Goal: Transaction & Acquisition: Subscribe to service/newsletter

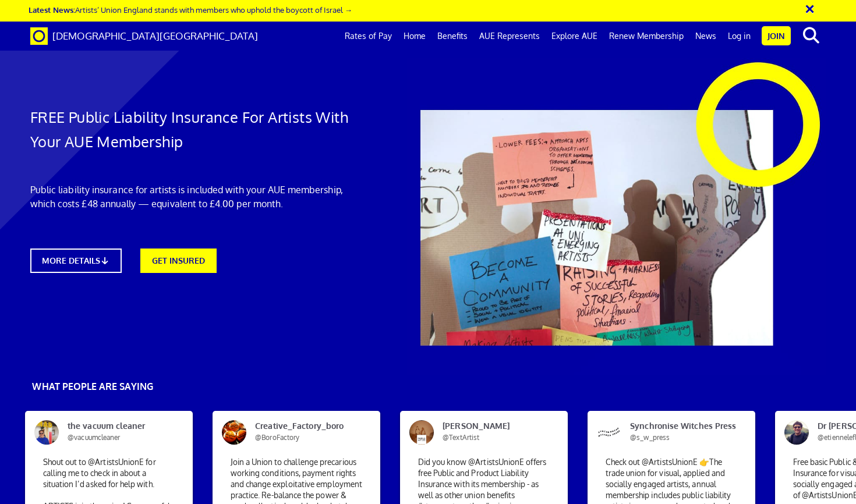
scroll to position [0, 7]
click at [176, 265] on link "GET INSURED" at bounding box center [179, 259] width 84 height 27
click at [179, 266] on link "GET INSURED" at bounding box center [179, 259] width 84 height 27
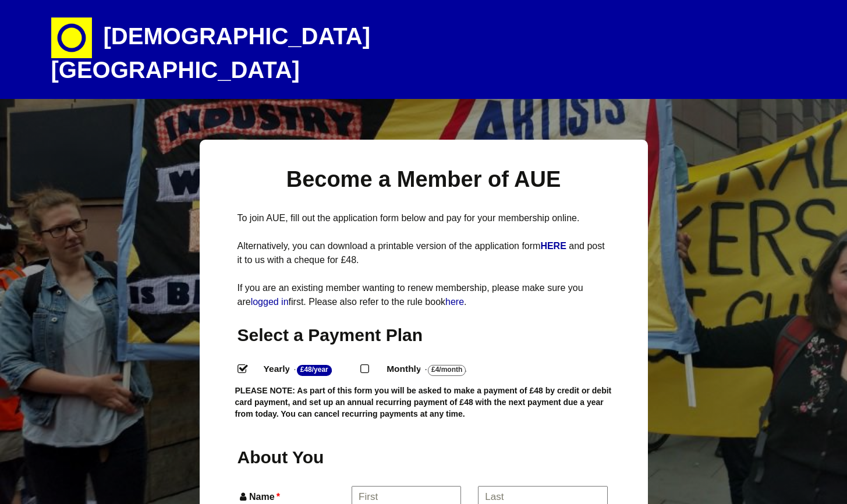
select select
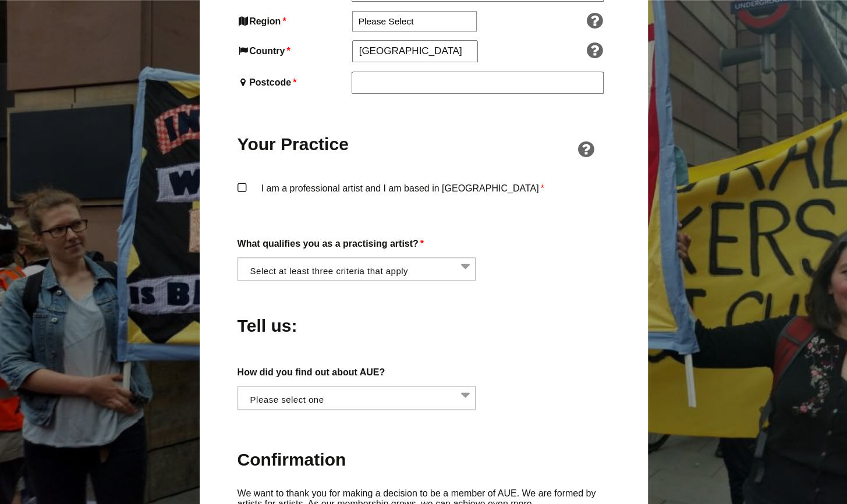
scroll to position [837, 0]
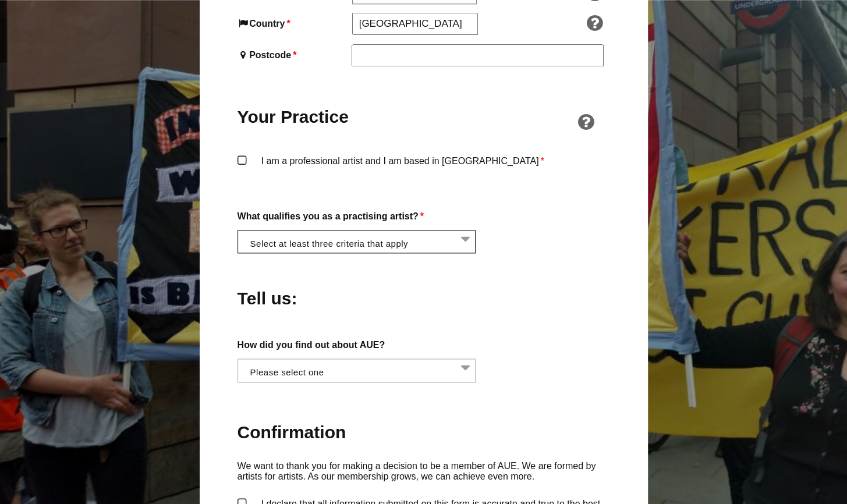
click at [452, 231] on li at bounding box center [360, 241] width 239 height 20
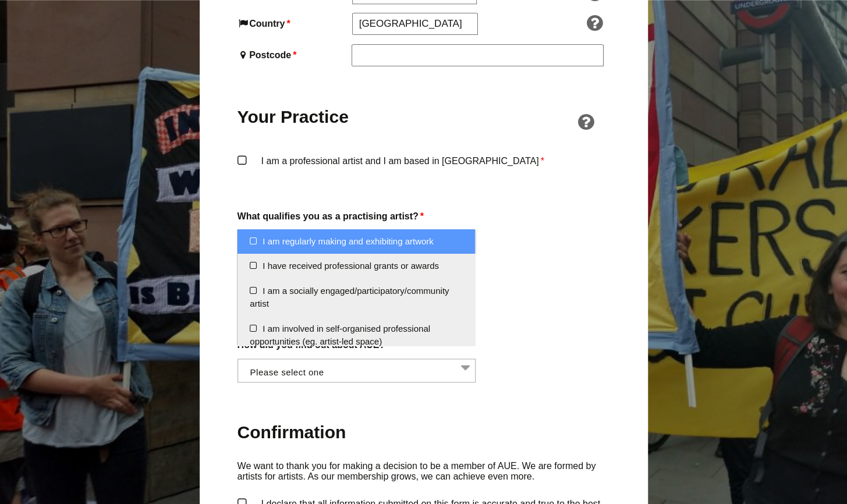
click at [452, 231] on li at bounding box center [360, 241] width 239 height 20
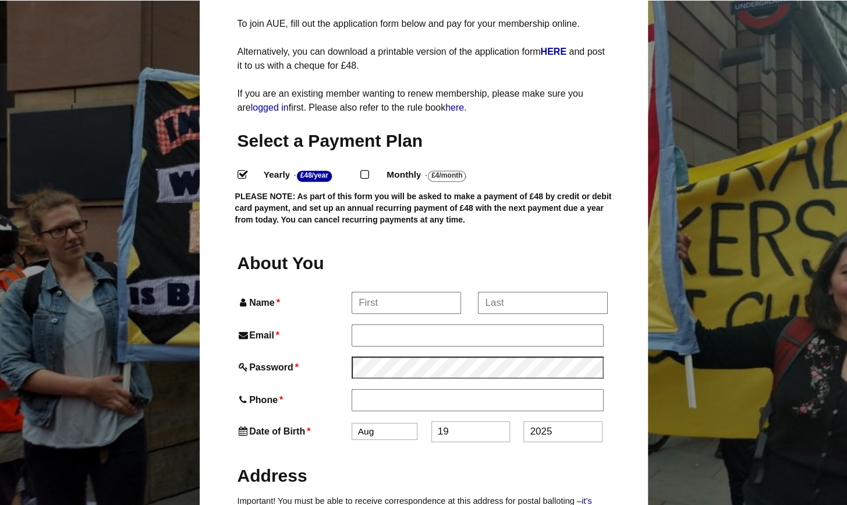
scroll to position [197, 0]
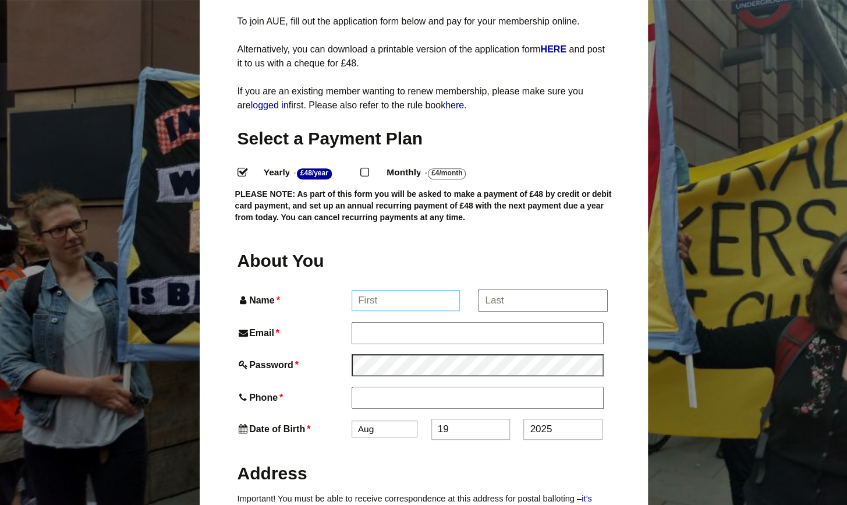
click at [395, 290] on input "Name *" at bounding box center [406, 300] width 108 height 21
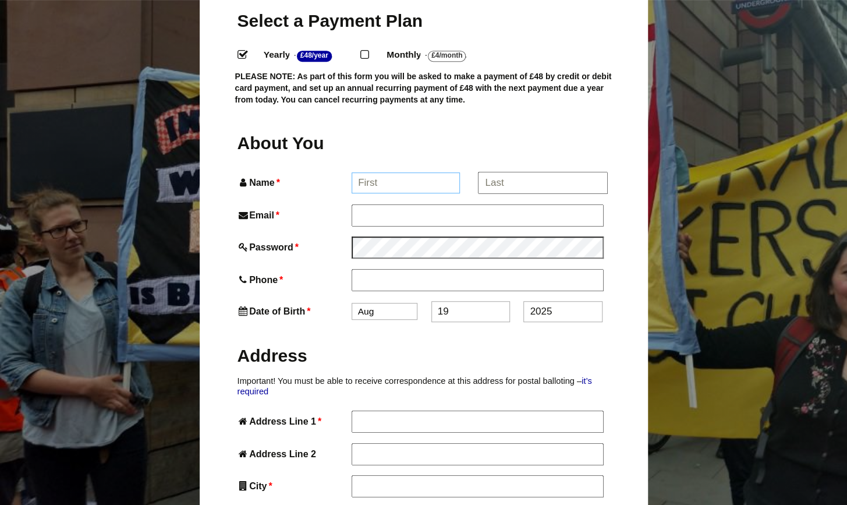
scroll to position [321, 0]
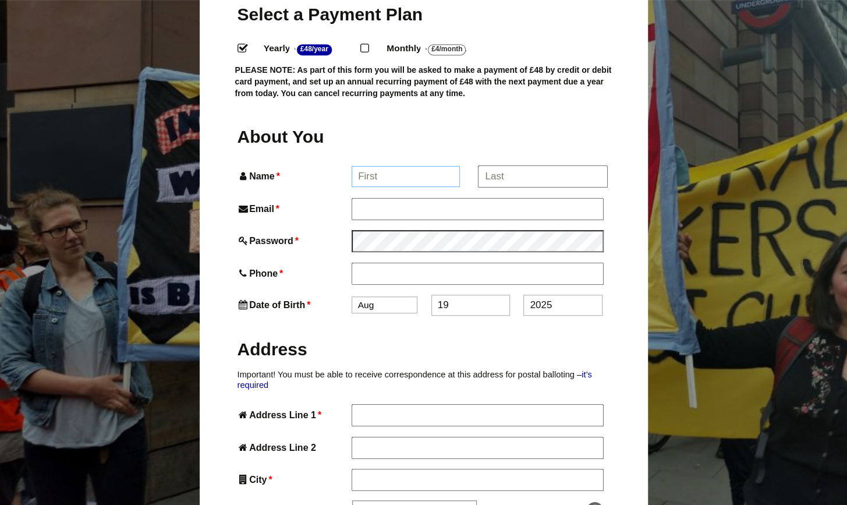
click at [437, 166] on input "Name *" at bounding box center [406, 176] width 108 height 21
type input "Andree"
type input "Adley"
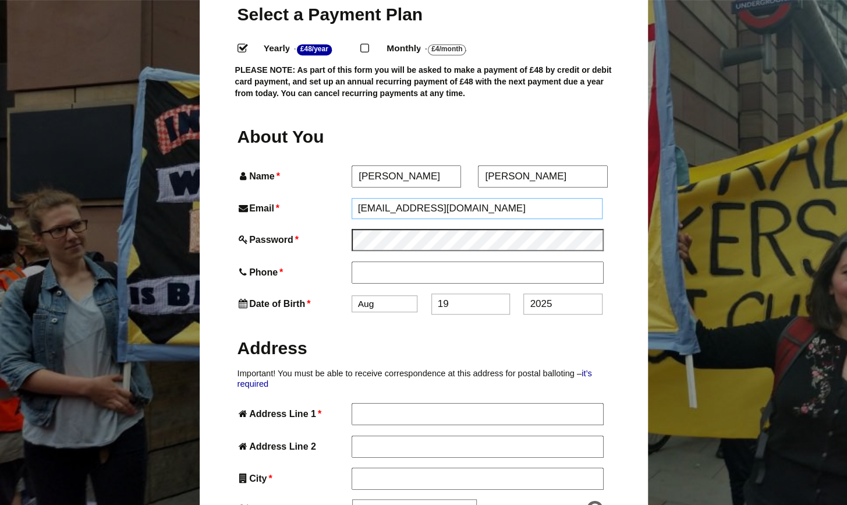
type input "andreewenhamadley@hotmail.com"
type input "07955063688"
click at [402, 296] on select "Jan Feb Mar Apr May Jun Jul Aug Sep Oct Nov Dec" at bounding box center [385, 304] width 66 height 17
select select "12"
click at [352, 296] on select "Jan Feb Mar Apr May Jun Jul Aug Sep Oct Nov Dec" at bounding box center [385, 304] width 66 height 17
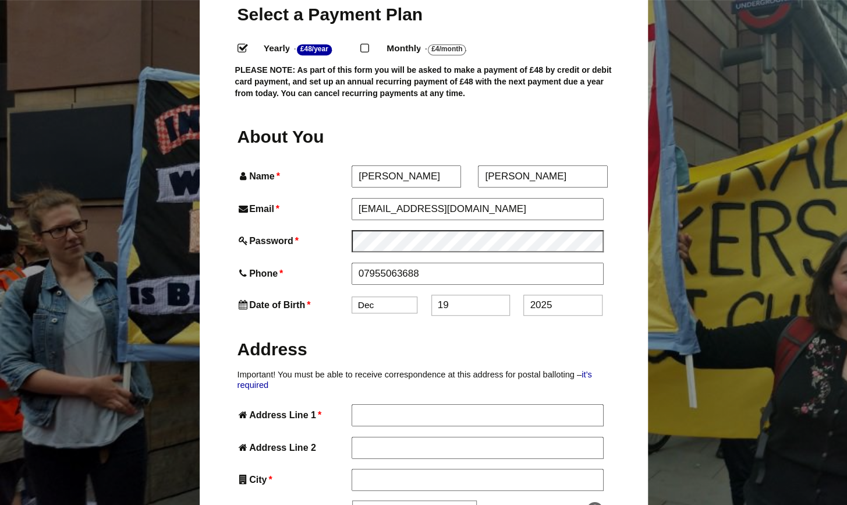
click at [475, 295] on input "19" at bounding box center [471, 305] width 79 height 21
type input "1"
type input "31"
type input "1969"
type input "96 high street"
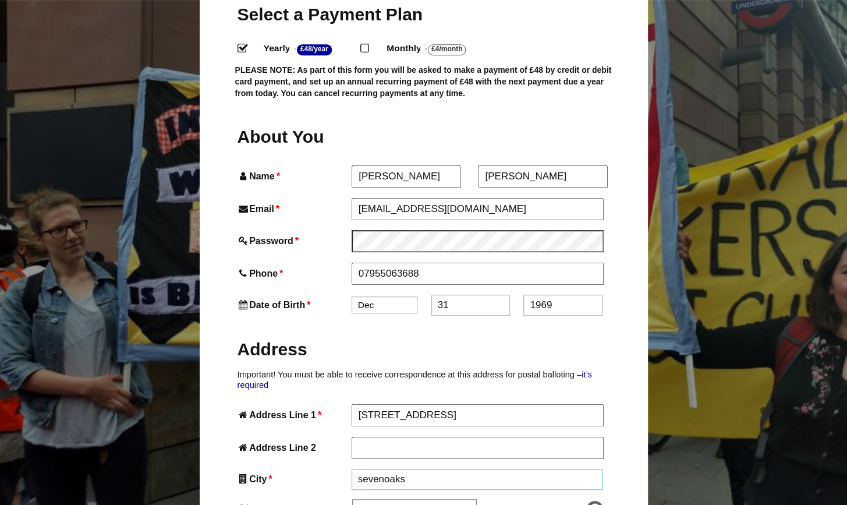
type input "sevenoaks"
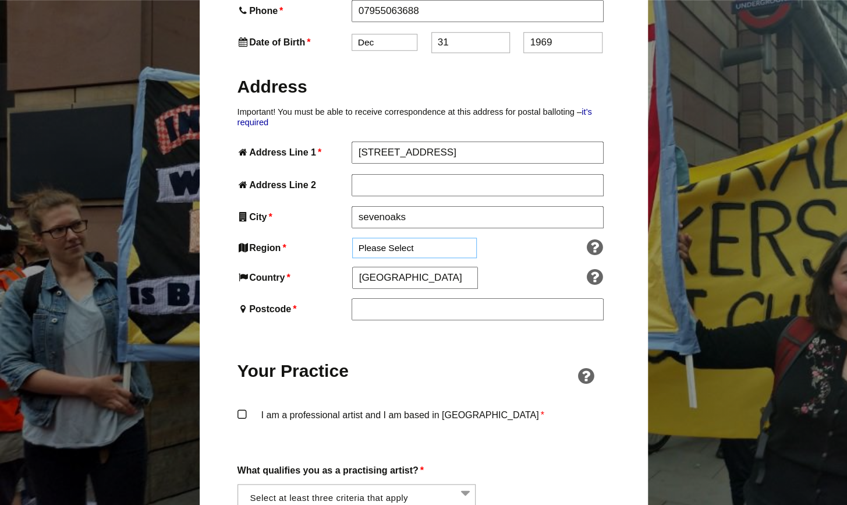
click at [419, 238] on select "Please Select South East England London North West England East of England West…" at bounding box center [414, 248] width 125 height 20
select select "South East"
click at [352, 238] on select "Please Select South East England London North West England East of England West…" at bounding box center [414, 248] width 125 height 20
click at [372, 298] on input "Postcode *" at bounding box center [478, 308] width 252 height 21
type input "tn13 1lp"
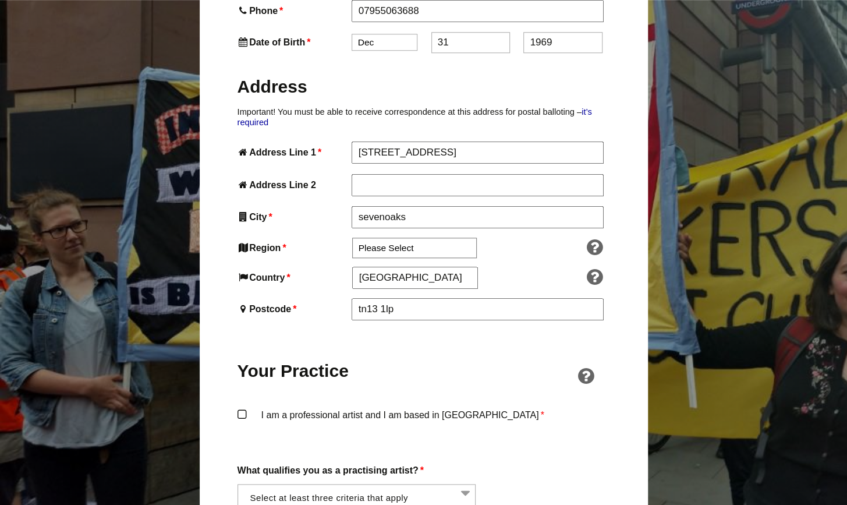
click at [315, 407] on label "I am a professional artist and I am based in England *" at bounding box center [424, 424] width 373 height 35
click at [0, 0] on input "I am a professional artist and I am based in England *" at bounding box center [0, 0] width 0 height 0
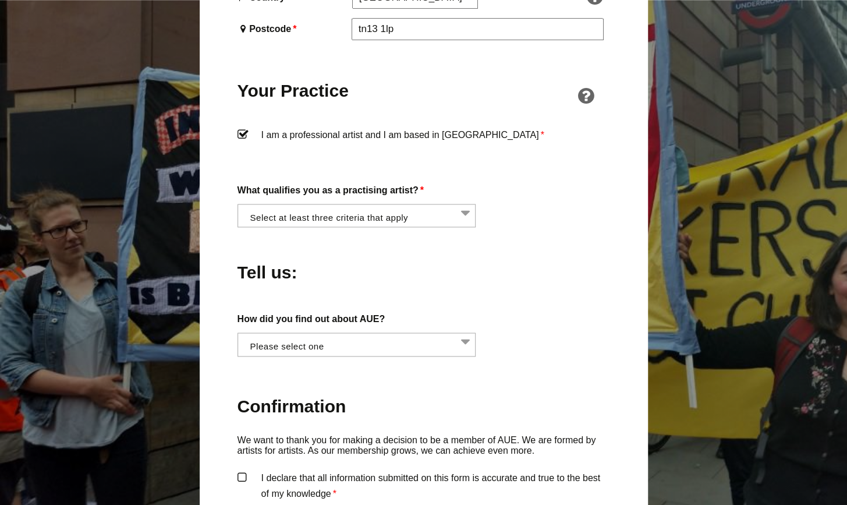
scroll to position [881, 0]
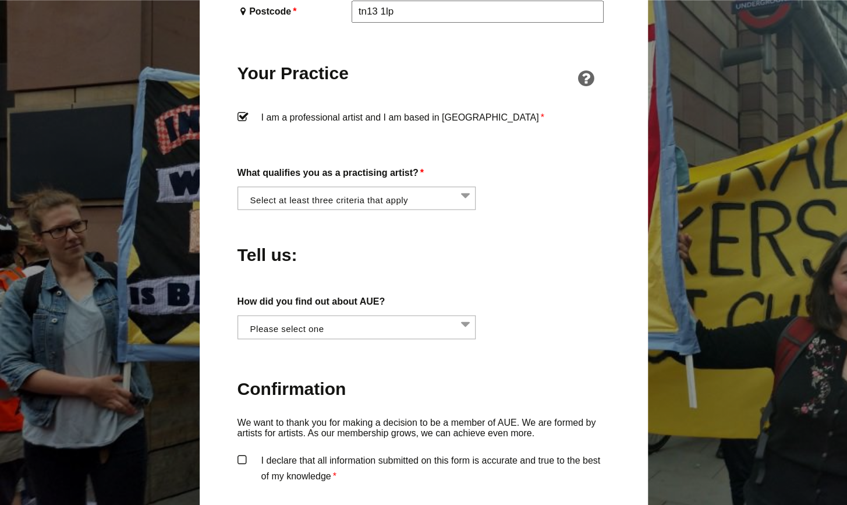
click at [427, 187] on li at bounding box center [360, 197] width 239 height 20
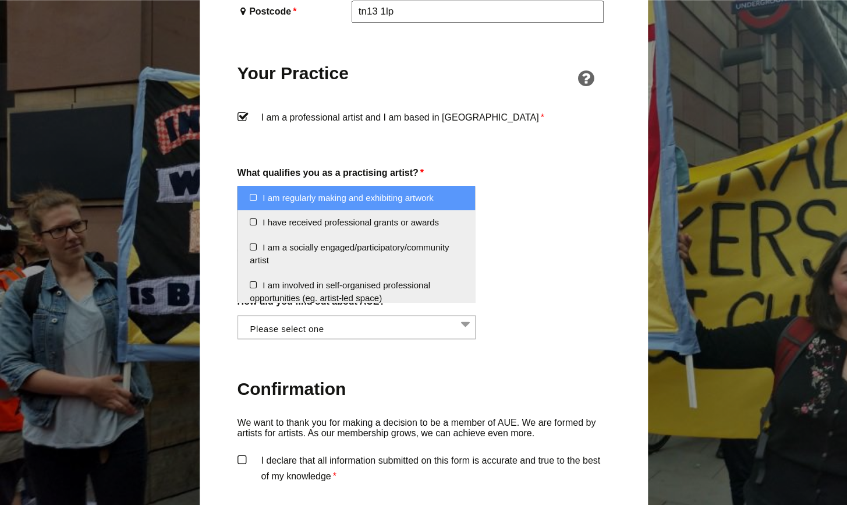
click at [247, 194] on li "I am regularly making and exhibiting artwork" at bounding box center [357, 198] width 238 height 25
select select "regularly_making_and_exhibiting_artwork"
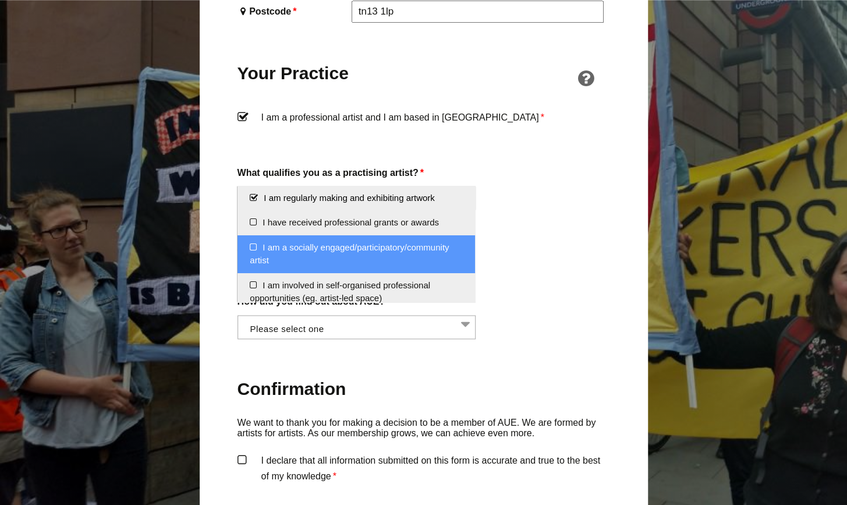
click at [245, 248] on li "I am a socially engaged/participatory/community artist" at bounding box center [357, 254] width 238 height 38
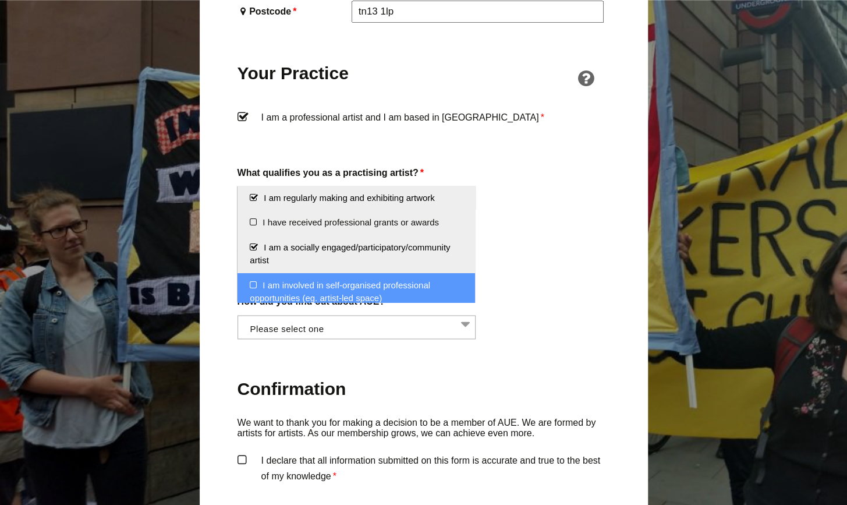
click at [253, 284] on li "I am involved in self-organised professional opportunities (eg. artist-led spac…" at bounding box center [357, 292] width 238 height 38
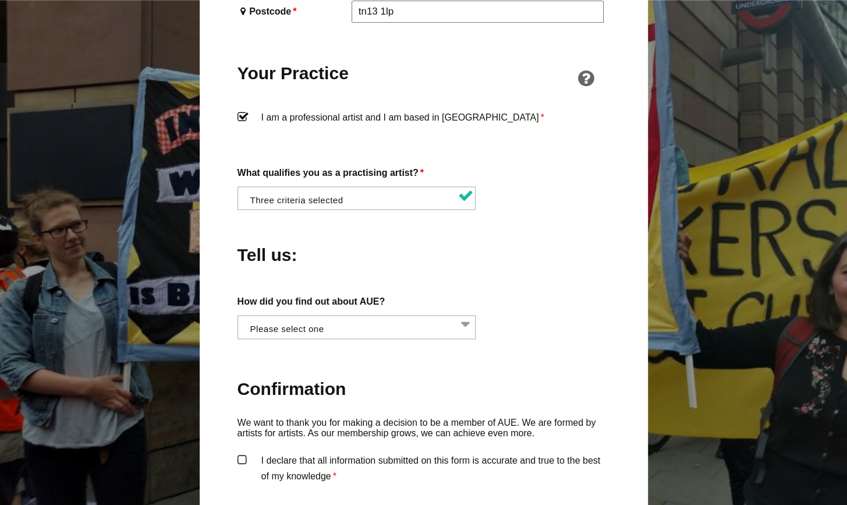
click at [531, 302] on div "How did you find out about AUE? Word of mouth Facebook Twitter Other social med…" at bounding box center [424, 316] width 373 height 45
click at [370, 316] on li at bounding box center [360, 326] width 239 height 20
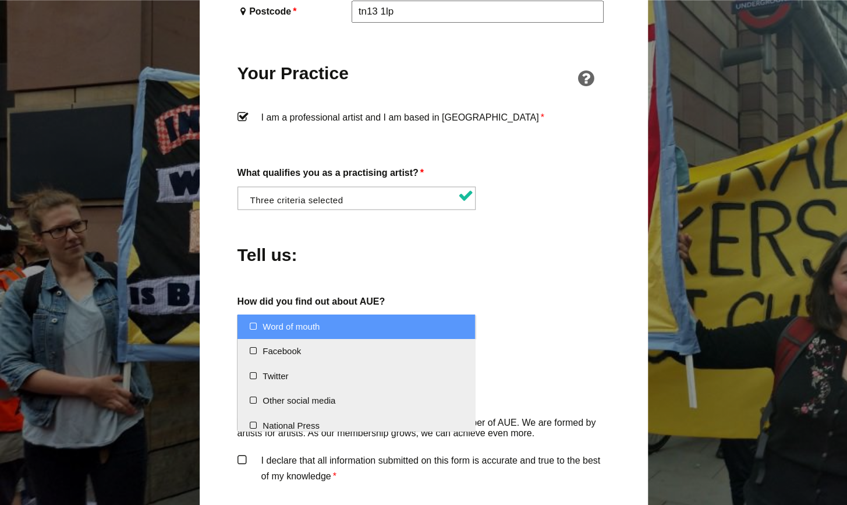
select select "Word of mouth"
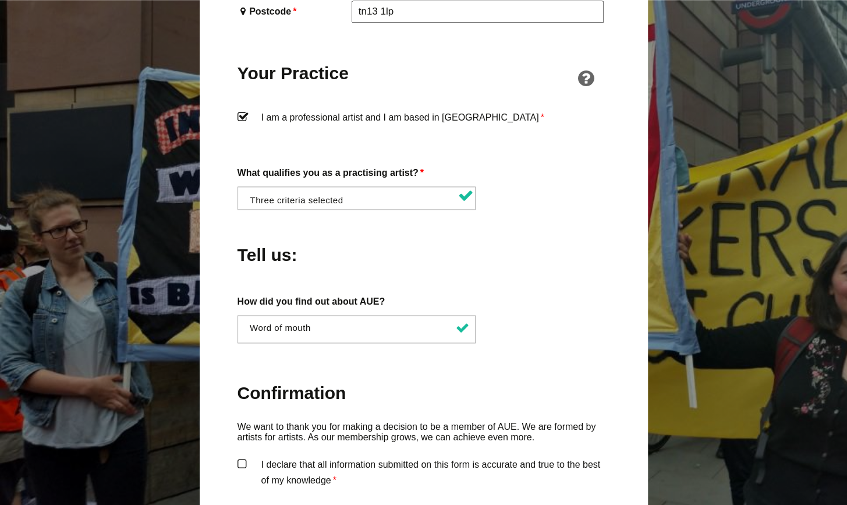
click at [503, 339] on div "About You Name * Andree First * Adley Last Email * andreewenhamadley@hotmail.co…" at bounding box center [424, 99] width 373 height 1070
click at [434, 456] on label "I declare that all information submitted on this form is accurate and true to t…" at bounding box center [424, 473] width 373 height 35
click at [0, 0] on input "I declare that all information submitted on this form is accurate and true to t…" at bounding box center [0, 0] width 0 height 0
click at [552, 336] on div "About You Name * Andree First * Adley Last Email * andreewenhamadley@hotmail.co…" at bounding box center [424, 99] width 373 height 1070
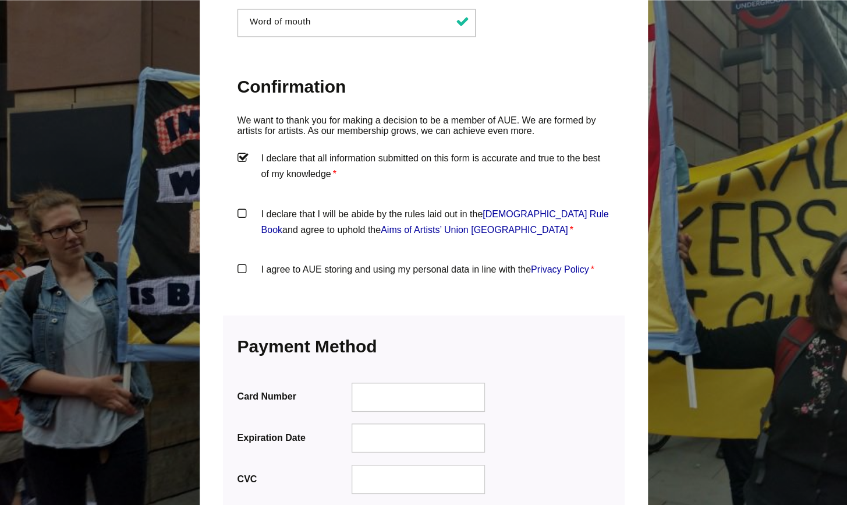
scroll to position [1300, 0]
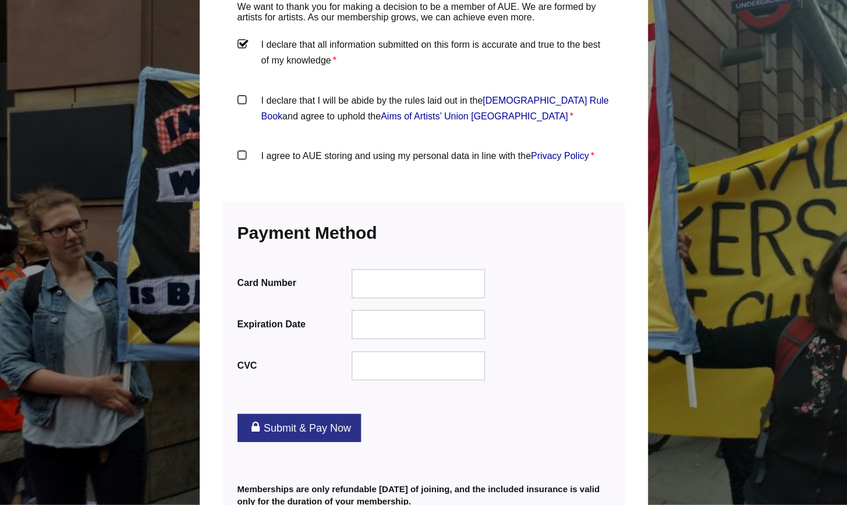
click at [352, 93] on label "I declare that I will be abide by the rules laid out in the Artists' Union Engl…" at bounding box center [424, 110] width 373 height 35
click at [0, 0] on input "I declare that I will be abide by the rules laid out in the Artists' Union Engl…" at bounding box center [0, 0] width 0 height 0
click at [352, 148] on label "I agree to AUE storing and using my personal data in line with the Privacy Poli…" at bounding box center [424, 165] width 373 height 35
click at [0, 0] on input "I agree to AUE storing and using my personal data in line with the Privacy Poli…" at bounding box center [0, 0] width 0 height 0
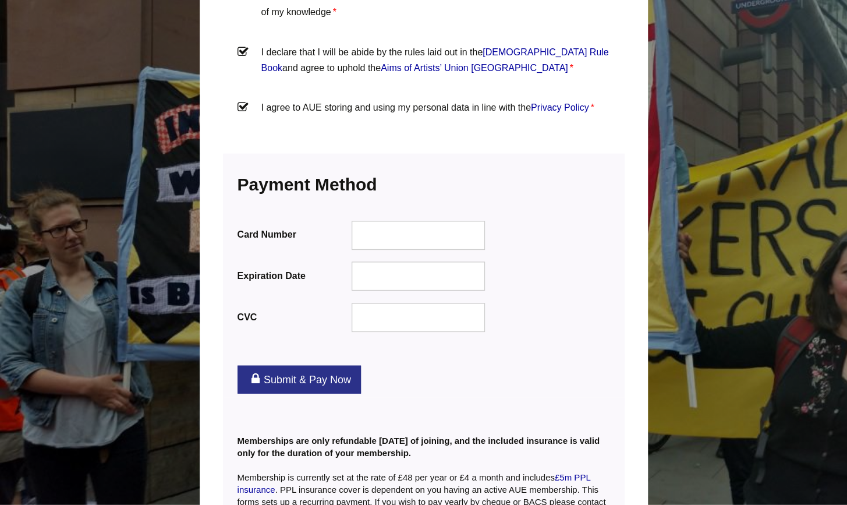
scroll to position [1352, 0]
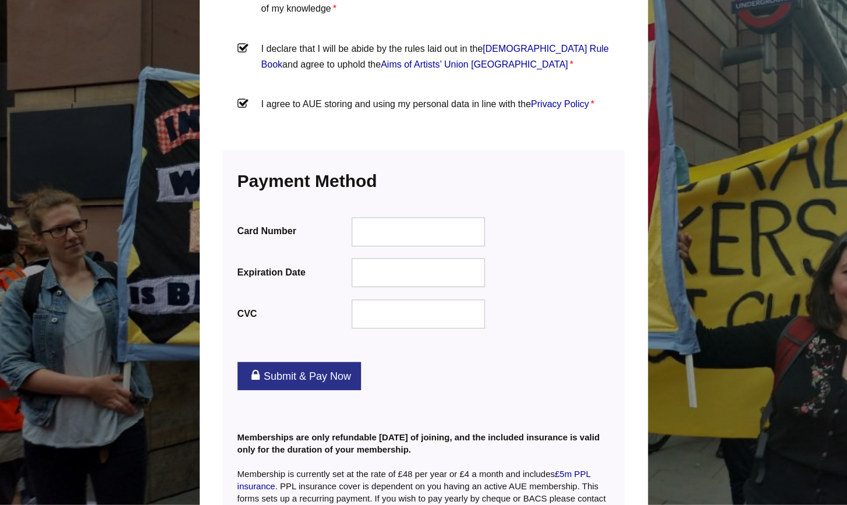
click at [305, 362] on link "Submit & Pay Now" at bounding box center [299, 376] width 123 height 28
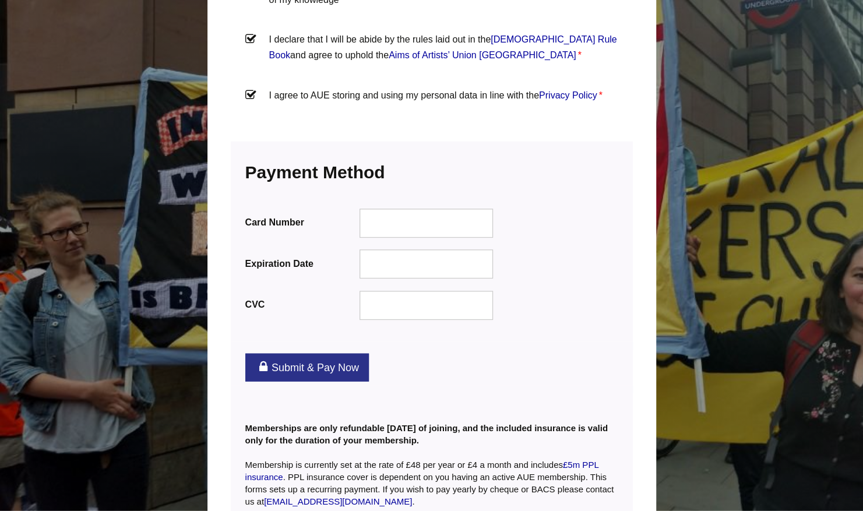
scroll to position [1492, 0]
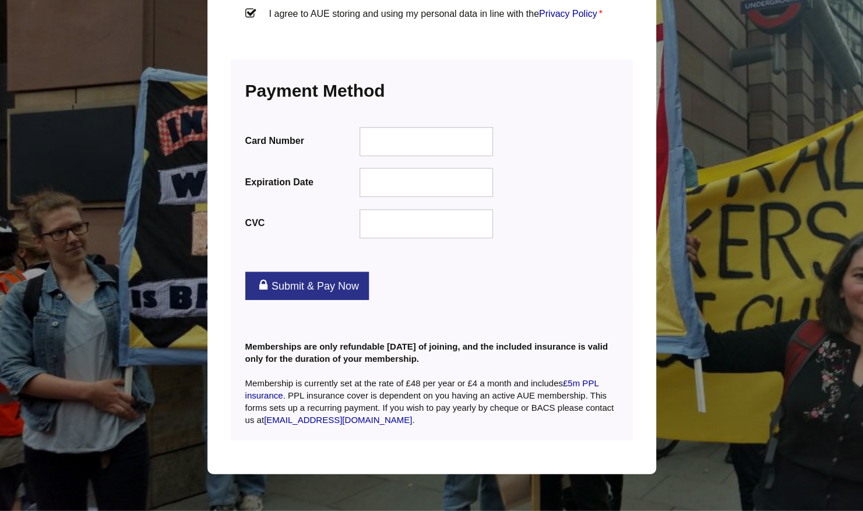
click at [323, 272] on link "Submit & Pay Now" at bounding box center [306, 286] width 123 height 28
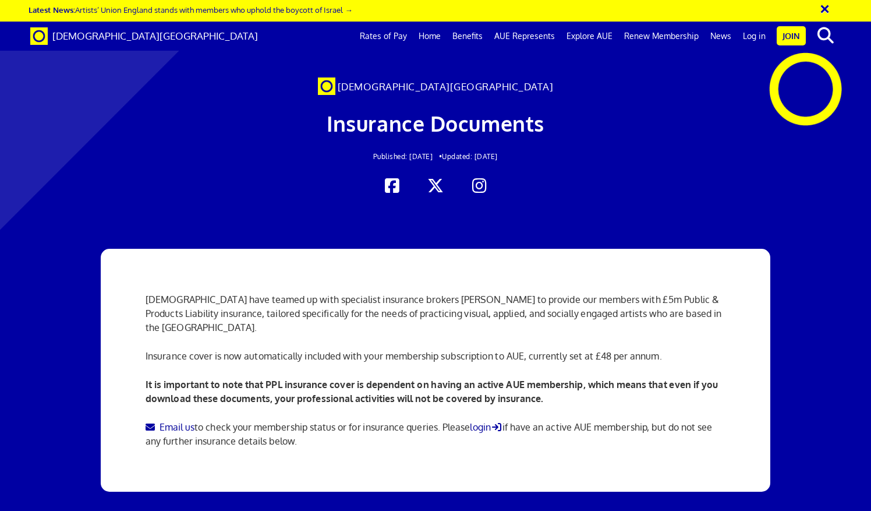
scroll to position [0, 8]
click at [111, 35] on span "[DEMOGRAPHIC_DATA][GEOGRAPHIC_DATA]" at bounding box center [155, 36] width 206 height 12
click at [789, 31] on link "Join" at bounding box center [791, 35] width 29 height 19
